Goal: Task Accomplishment & Management: Use online tool/utility

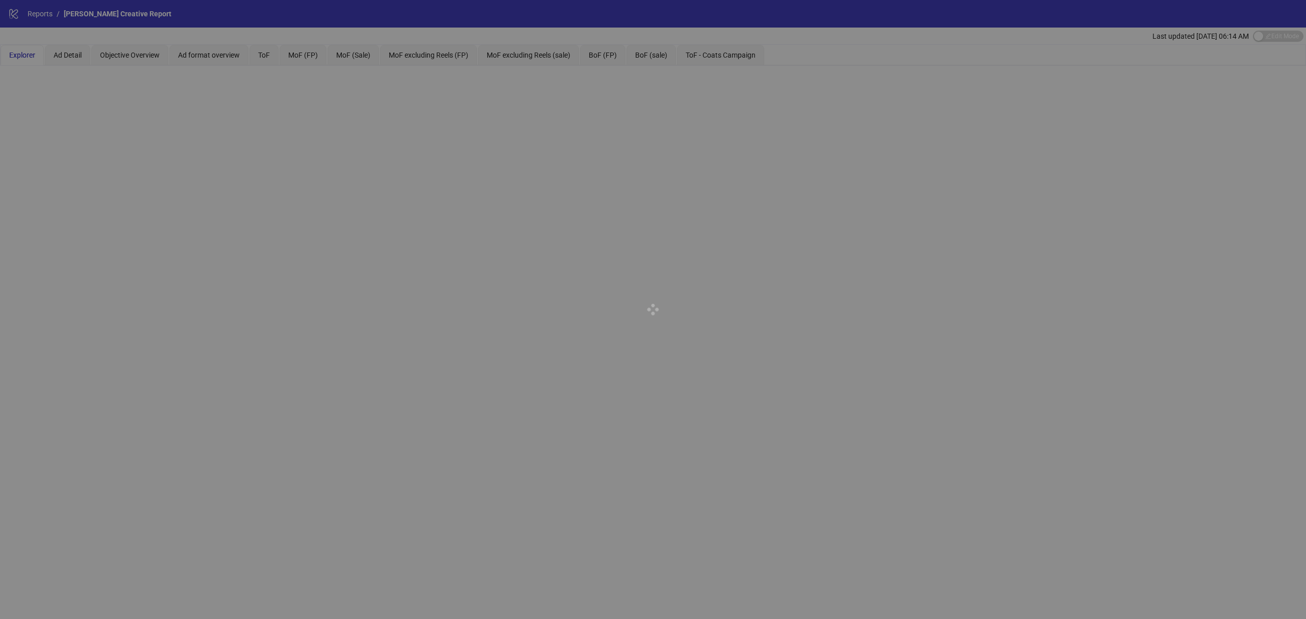
click at [45, 13] on div at bounding box center [653, 309] width 1306 height 619
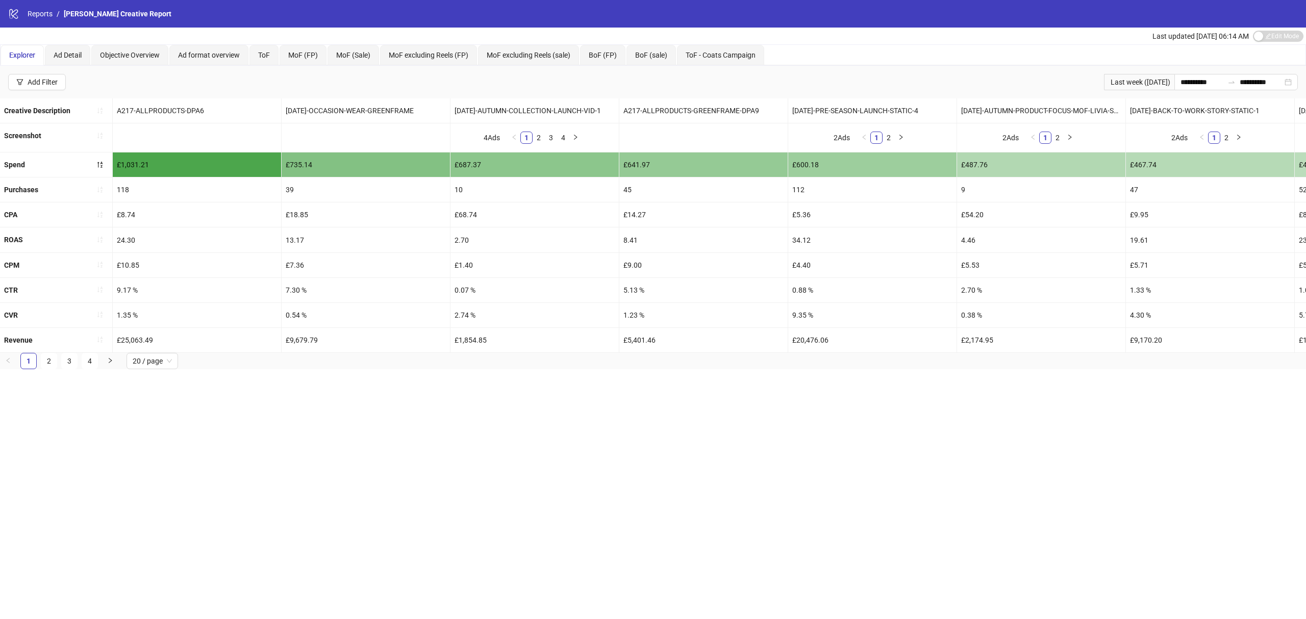
click at [45, 13] on link "Reports" at bounding box center [40, 13] width 29 height 11
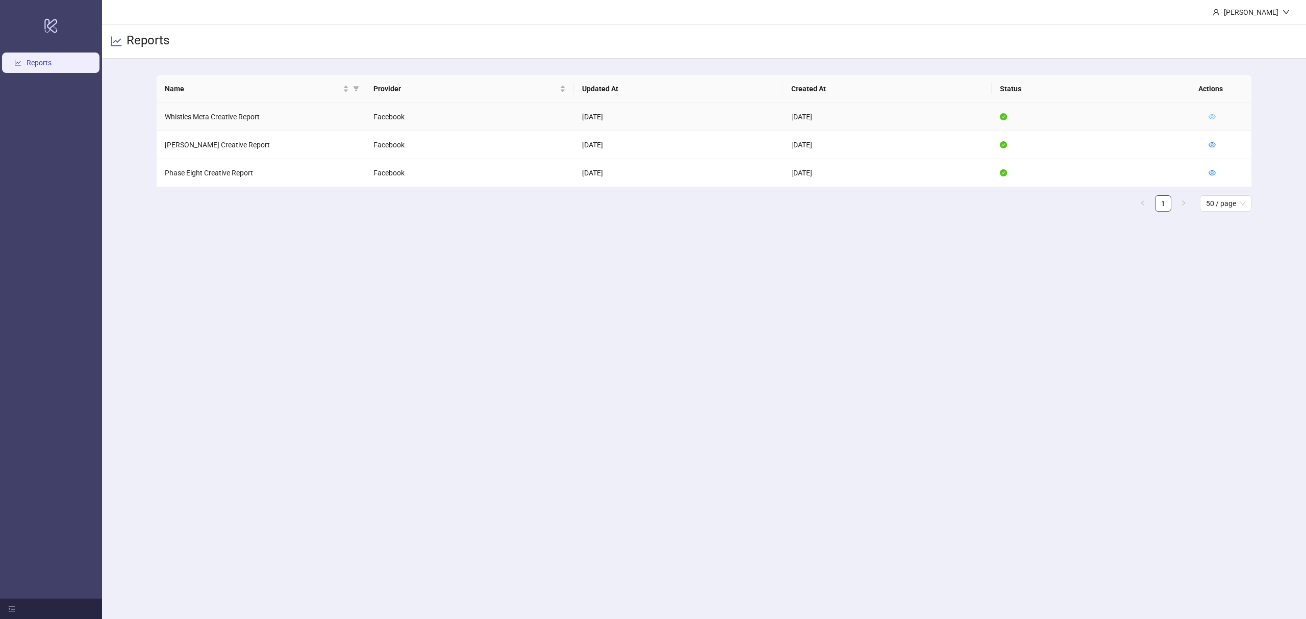
click at [1214, 114] on icon "eye" at bounding box center [1212, 116] width 7 height 5
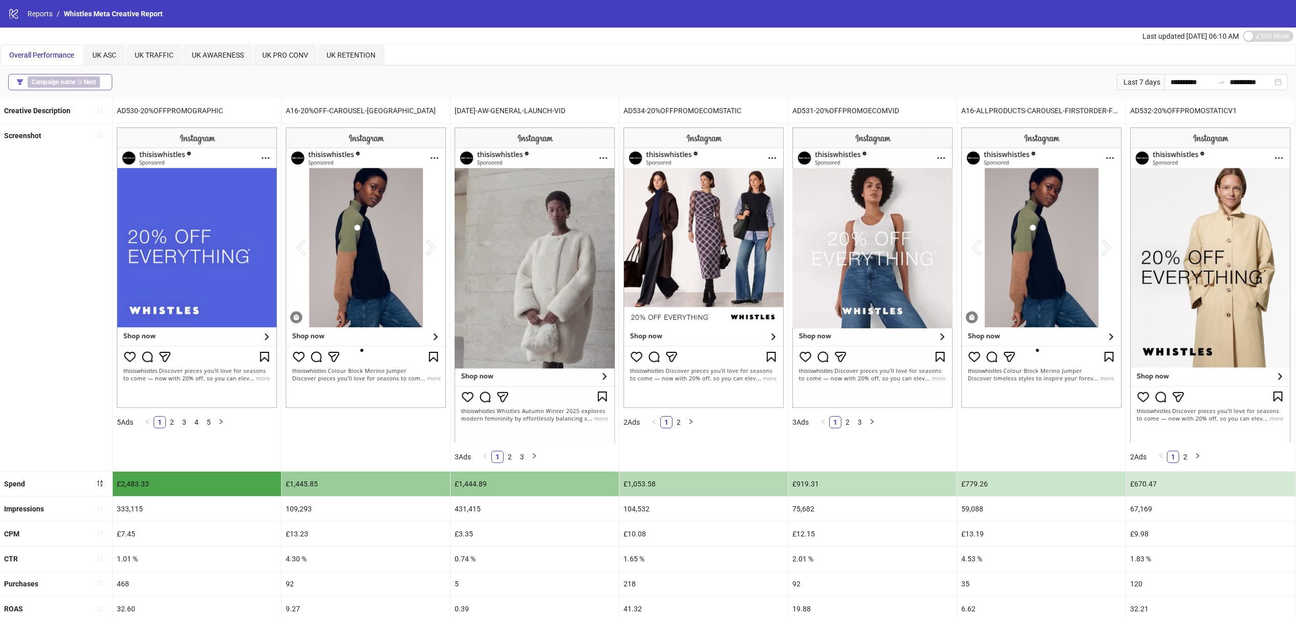
click at [67, 79] on b "Campaign name" at bounding box center [54, 82] width 44 height 7
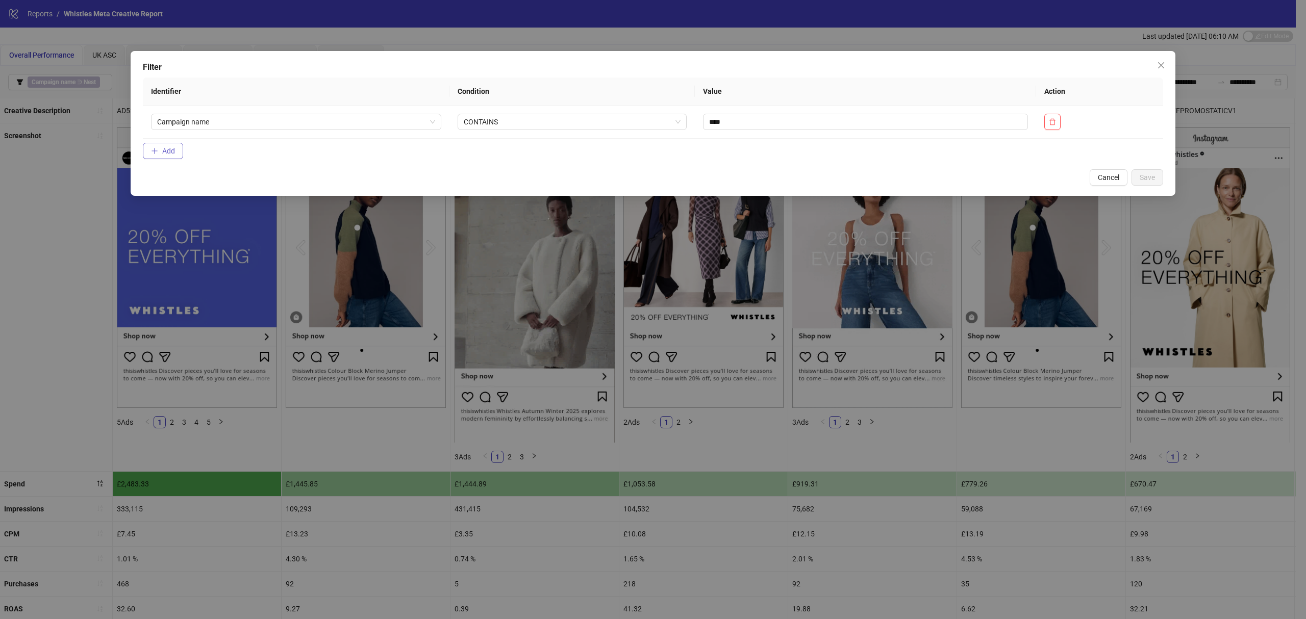
click at [167, 150] on span "Add" at bounding box center [168, 151] width 13 height 8
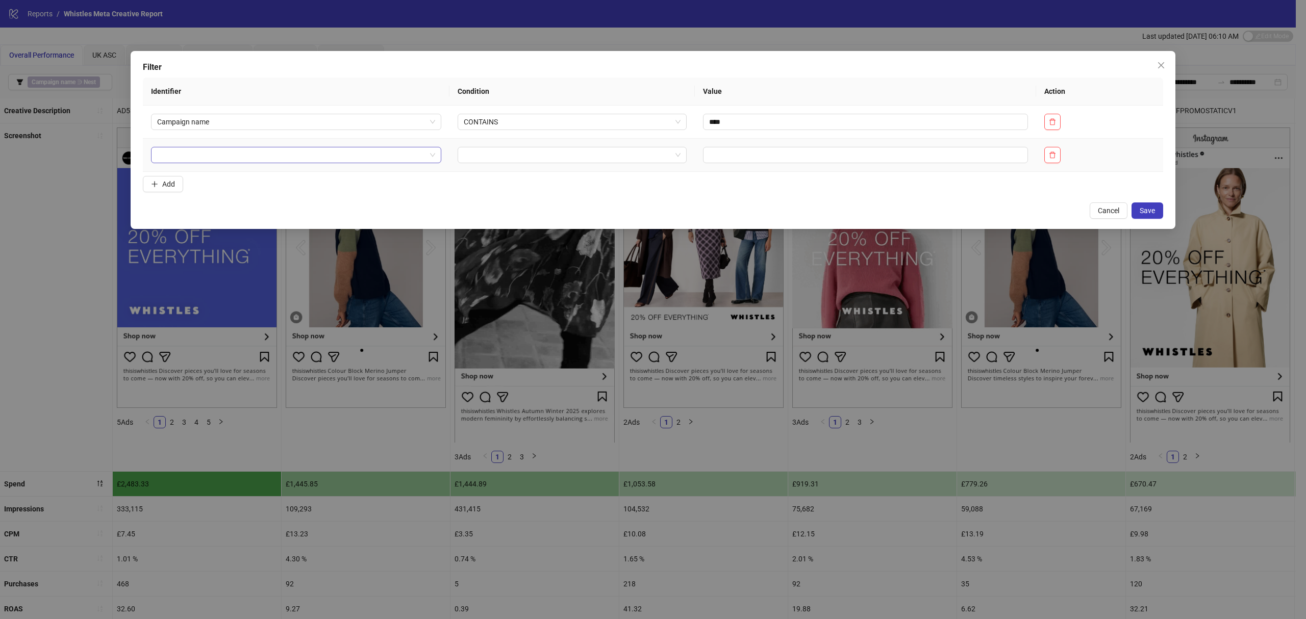
click at [221, 162] on input "search" at bounding box center [291, 154] width 269 height 15
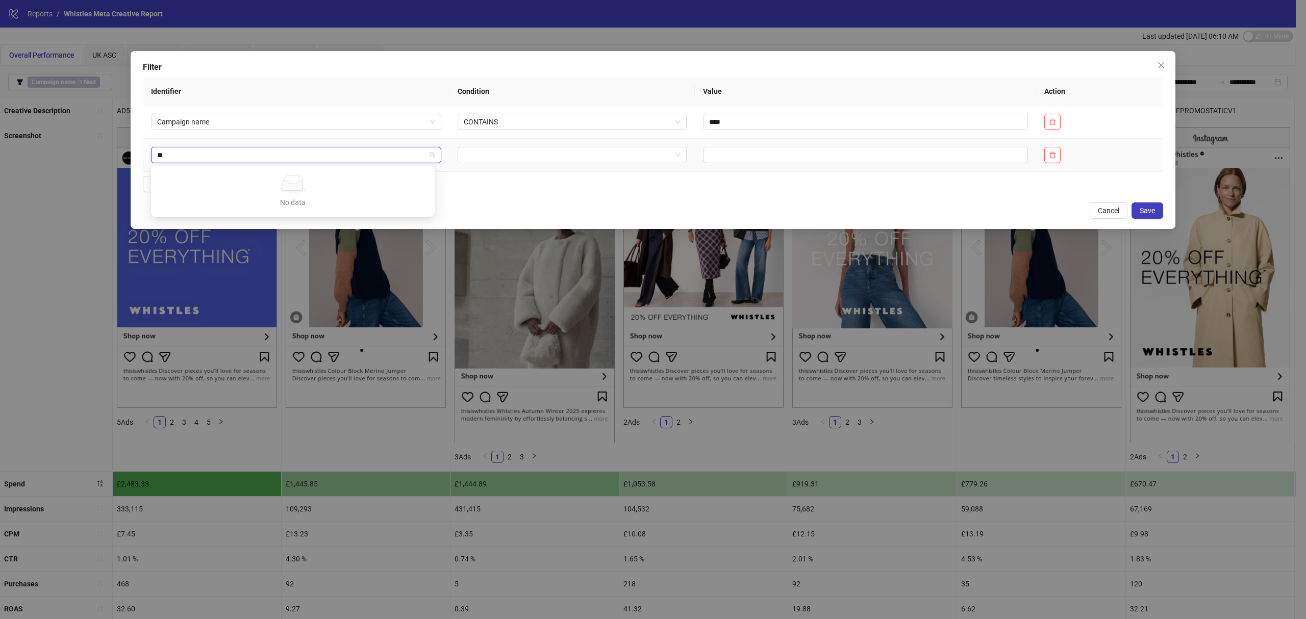
type input "*"
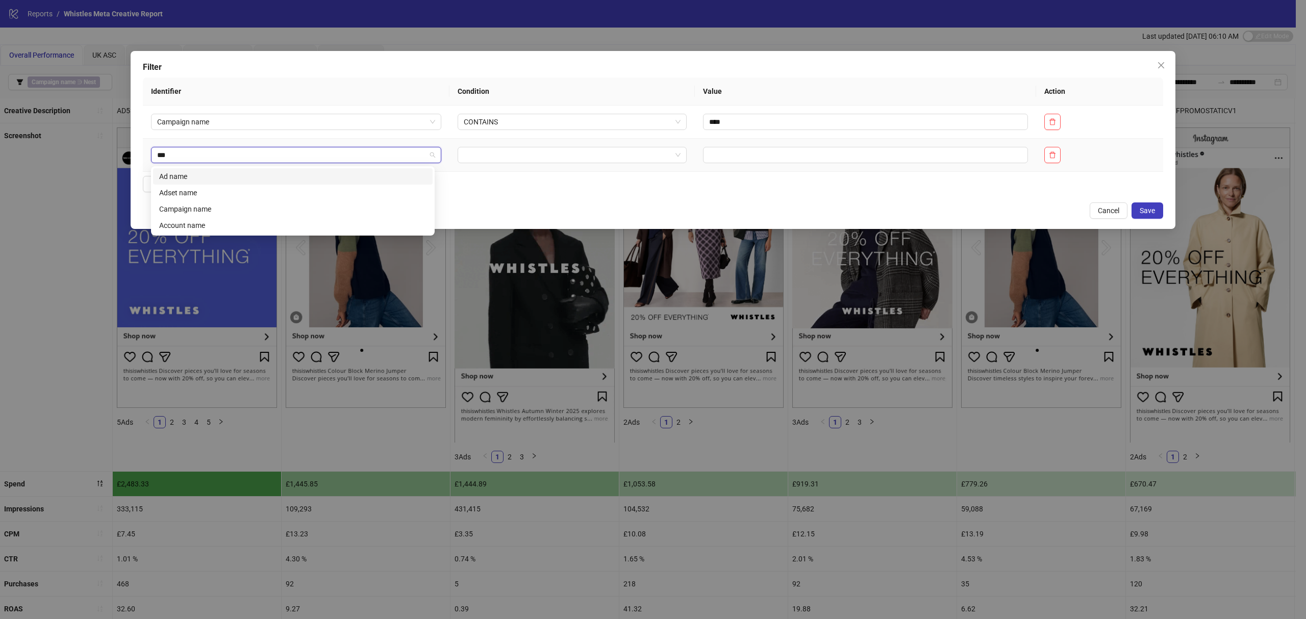
type input "****"
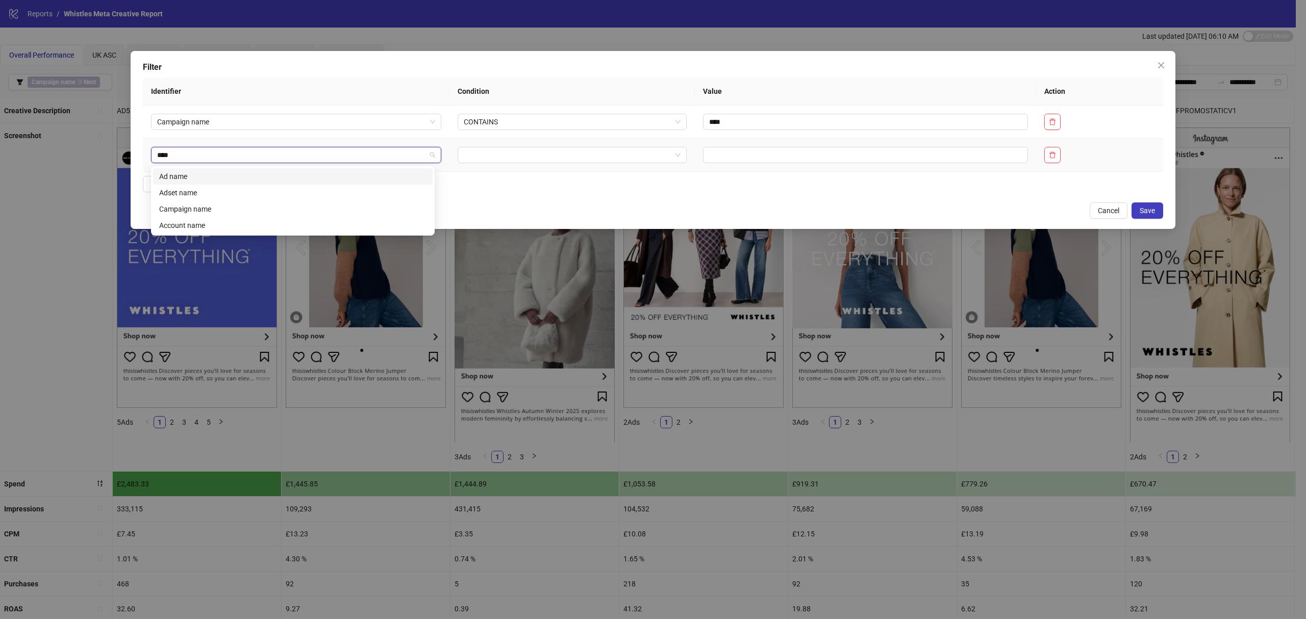
click at [376, 183] on div "Ad name" at bounding box center [293, 176] width 280 height 16
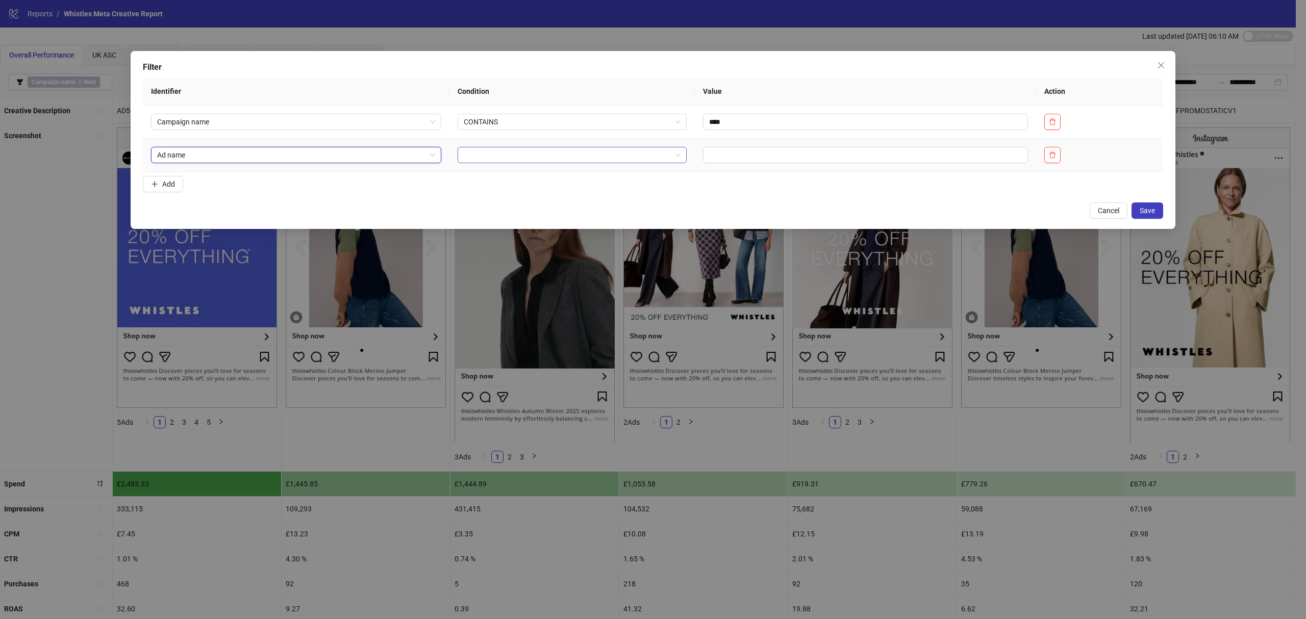
click at [490, 158] on input "search" at bounding box center [568, 154] width 208 height 15
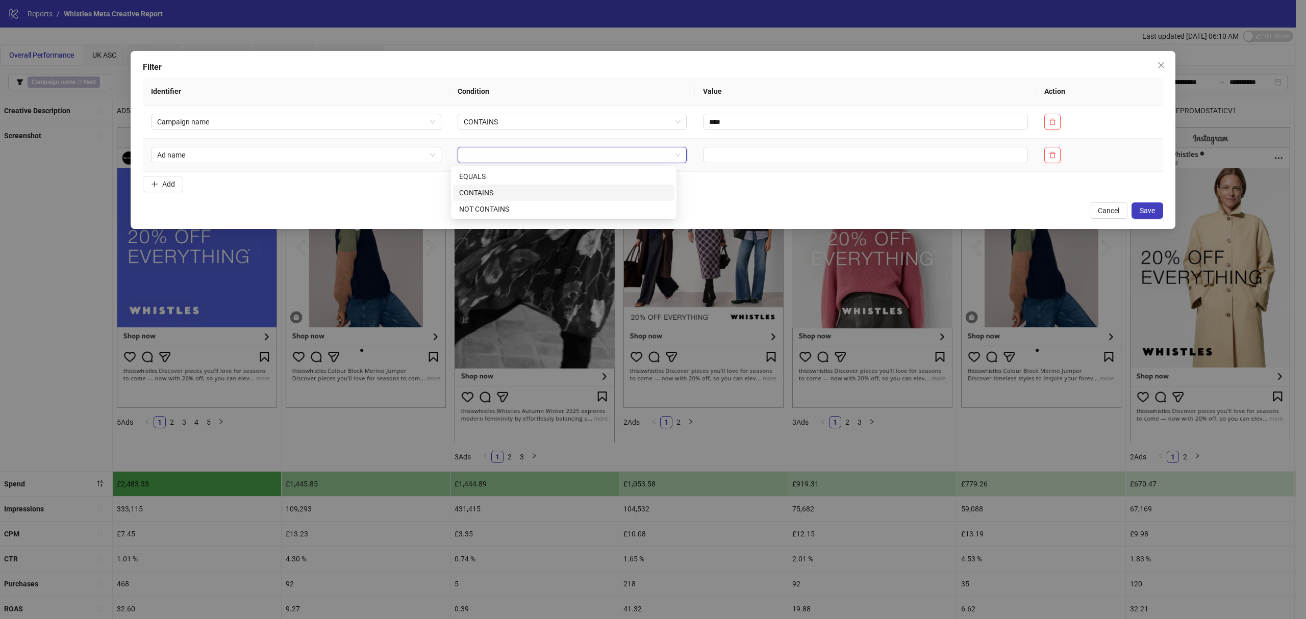
click at [490, 190] on div "CONTAINS" at bounding box center [563, 192] width 209 height 11
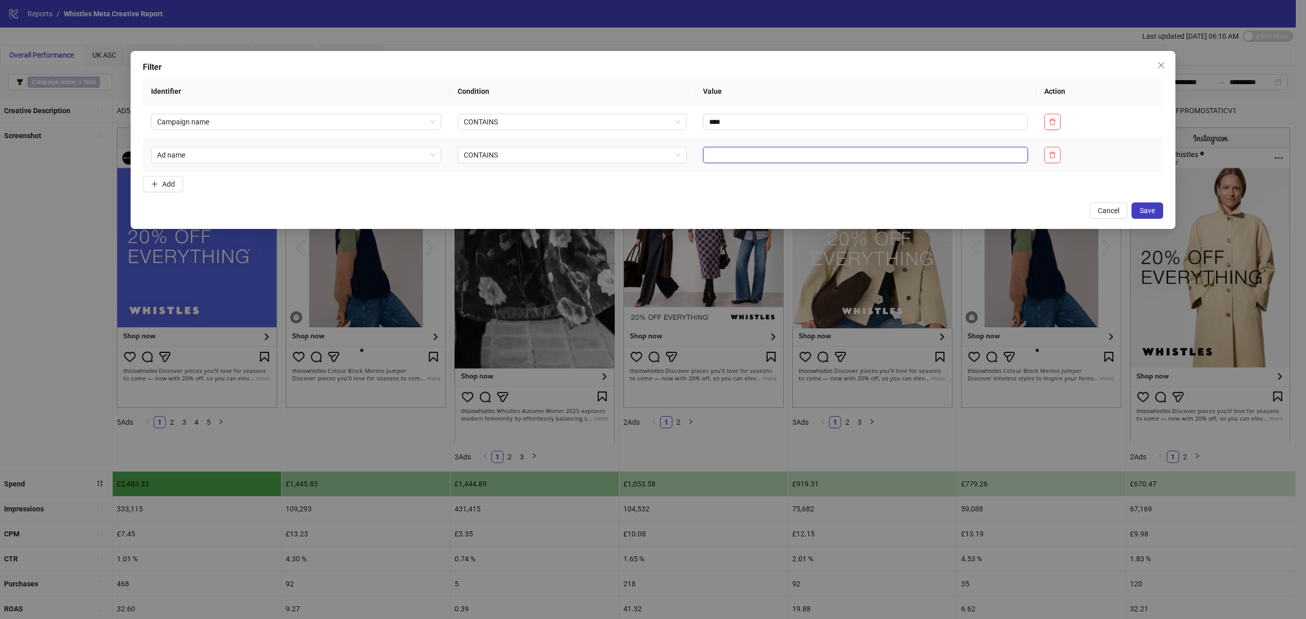
click at [737, 158] on input "text" at bounding box center [865, 155] width 325 height 16
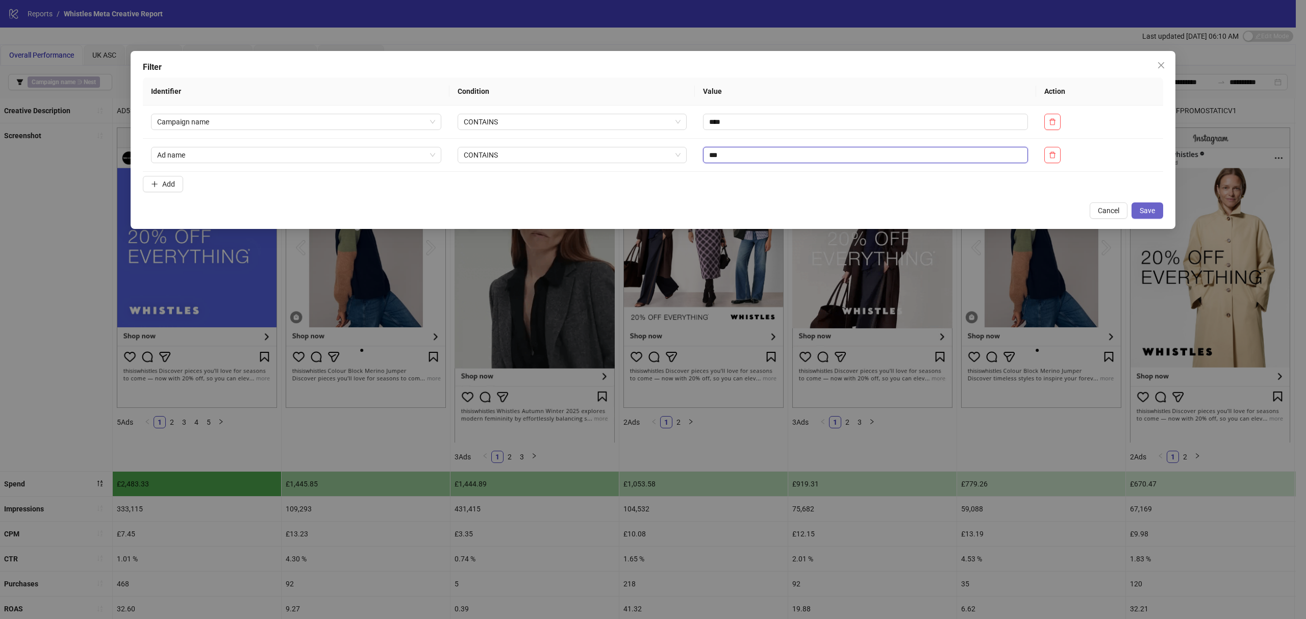
type input "***"
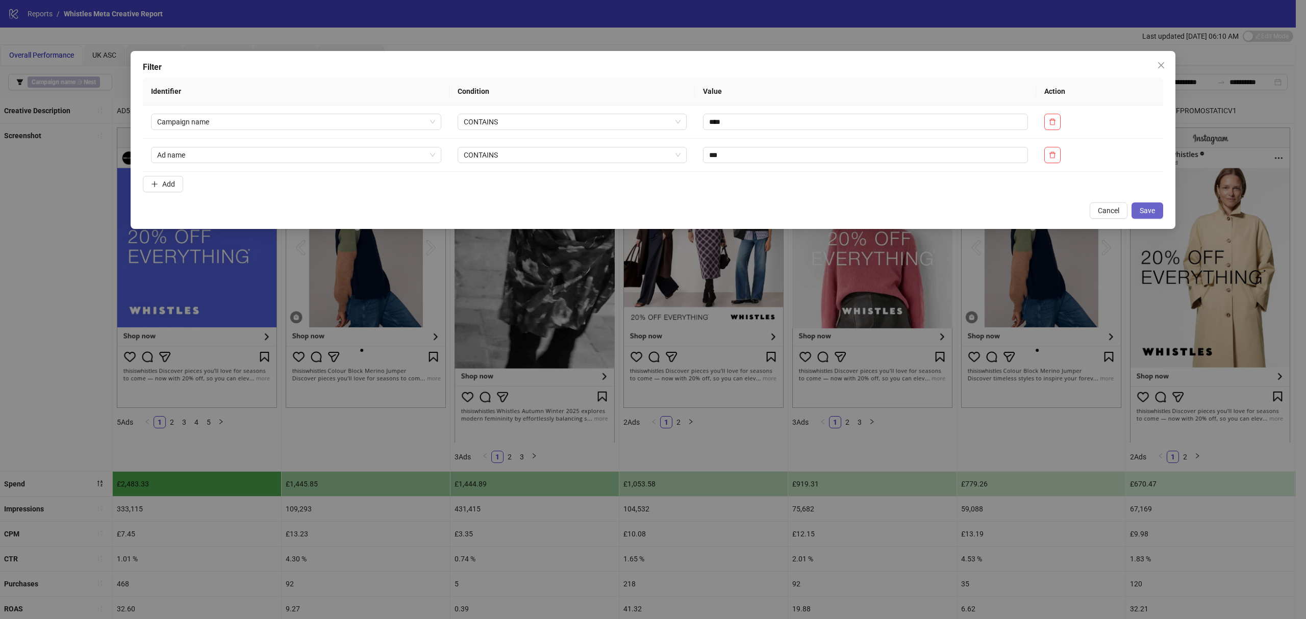
click at [1151, 207] on span "Save" at bounding box center [1147, 211] width 15 height 8
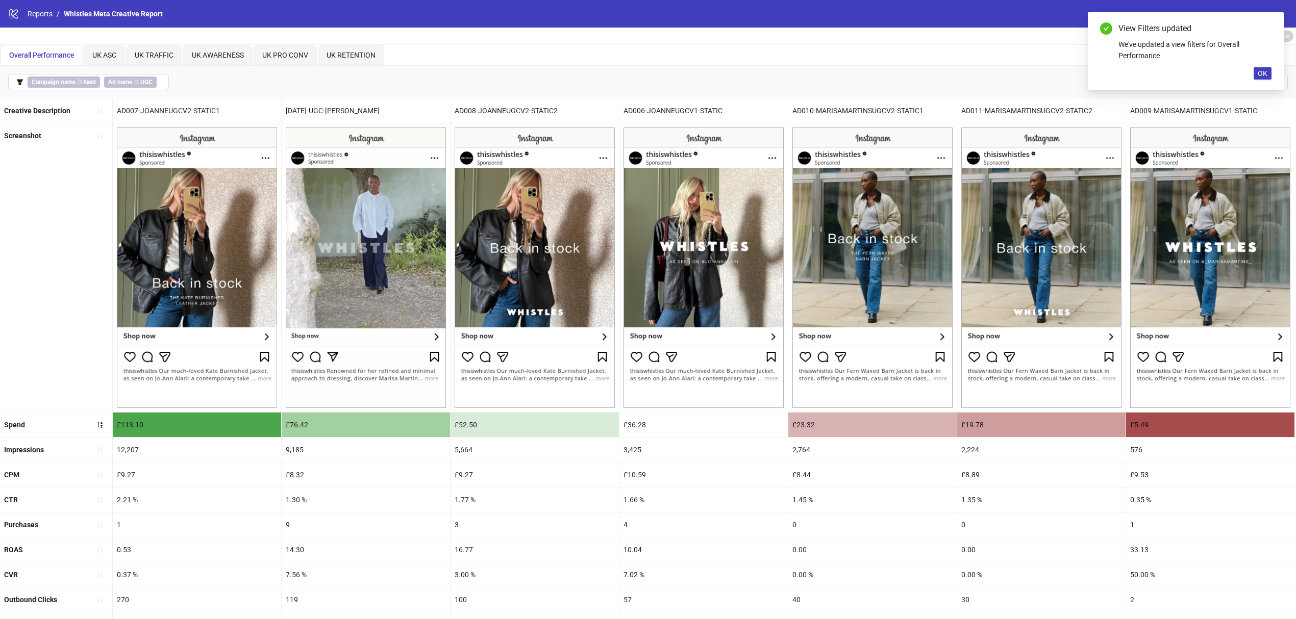
click at [982, 460] on div "2,224" at bounding box center [1041, 450] width 168 height 24
